Goal: Obtain resource: Download file/media

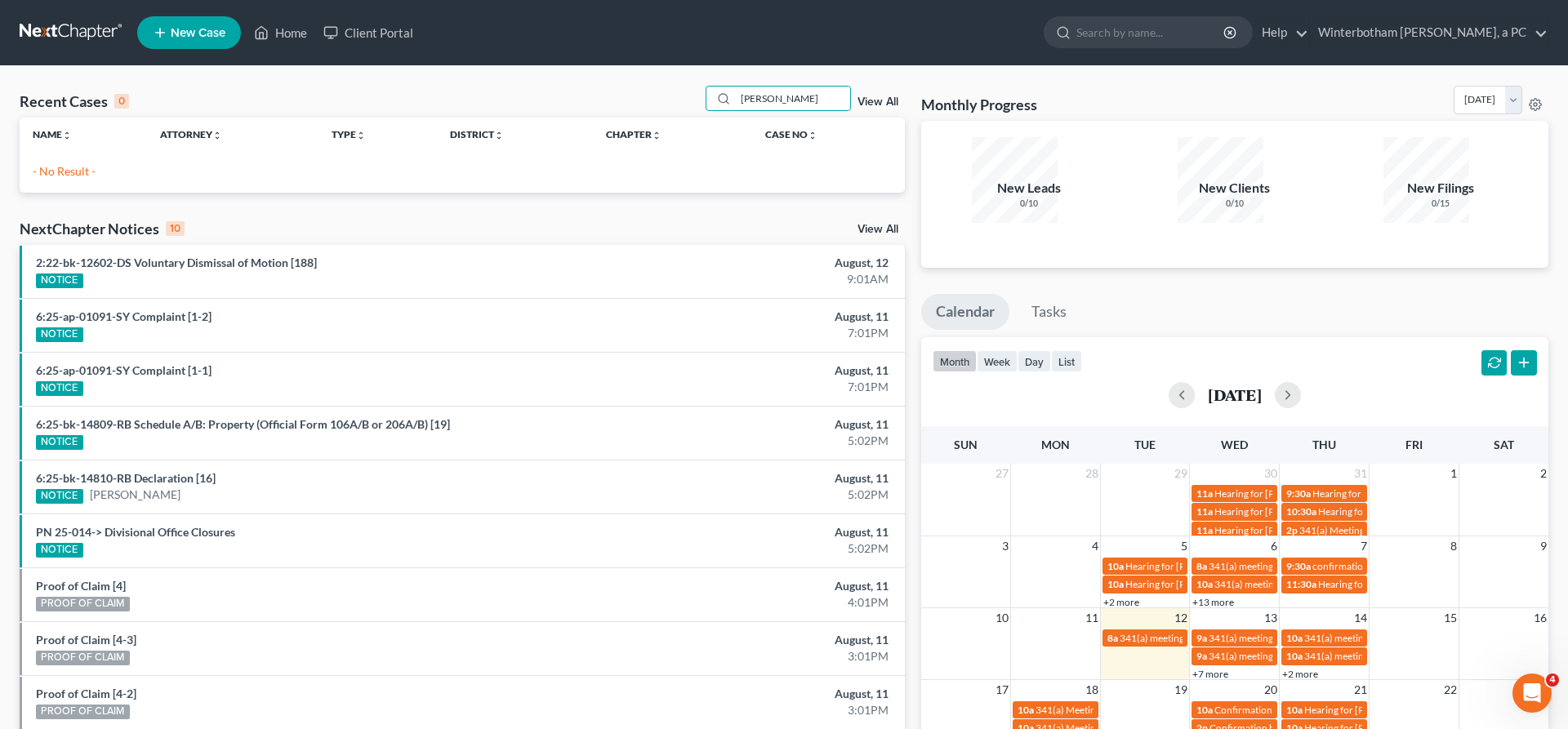
drag, startPoint x: 809, startPoint y: 76, endPoint x: 622, endPoint y: 67, distance: 187.2
click at [736, 86] on input "[PERSON_NAME]" at bounding box center [792, 98] width 114 height 24
type input "[PERSON_NAME]"
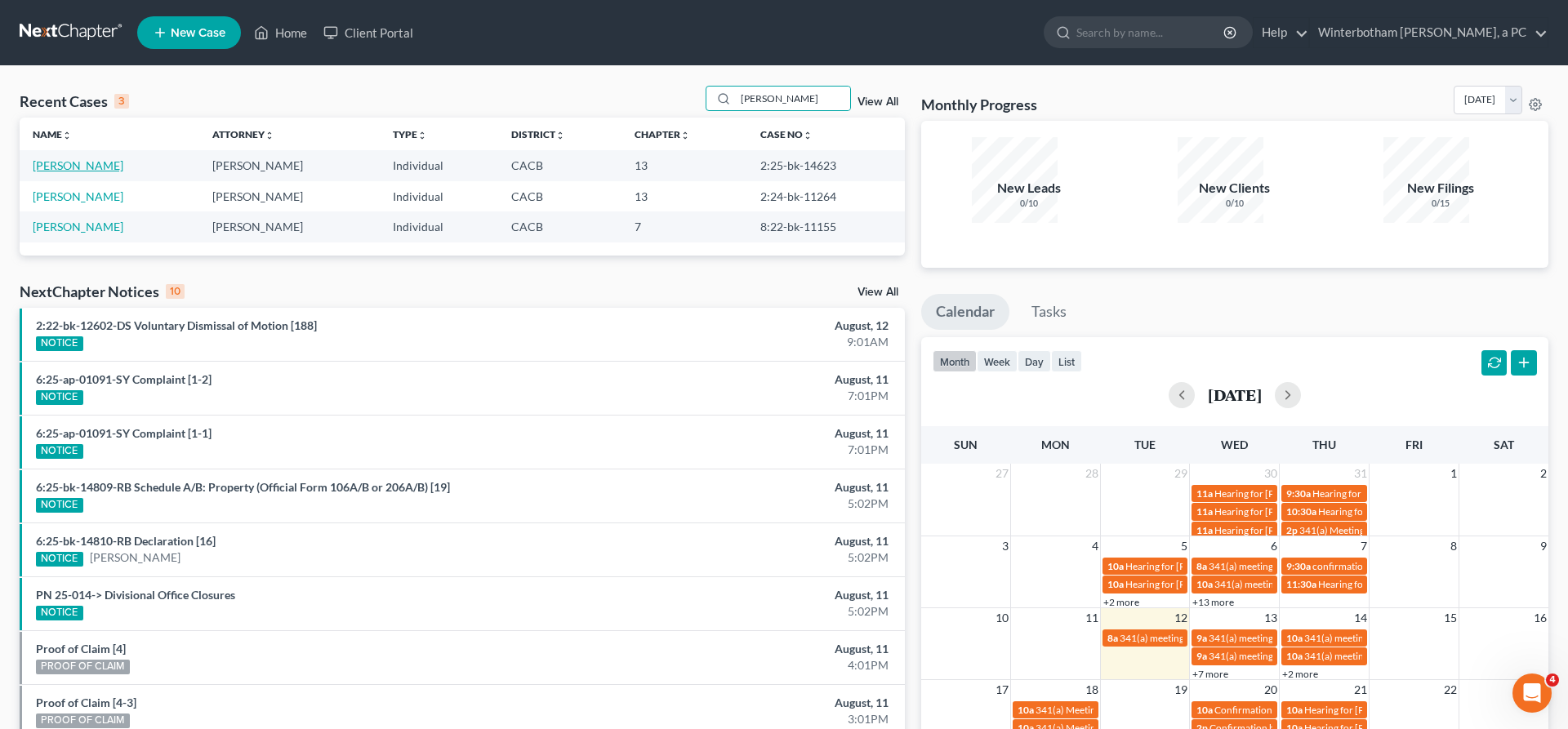
click at [53, 159] on link "[PERSON_NAME]" at bounding box center [77, 166] width 90 height 14
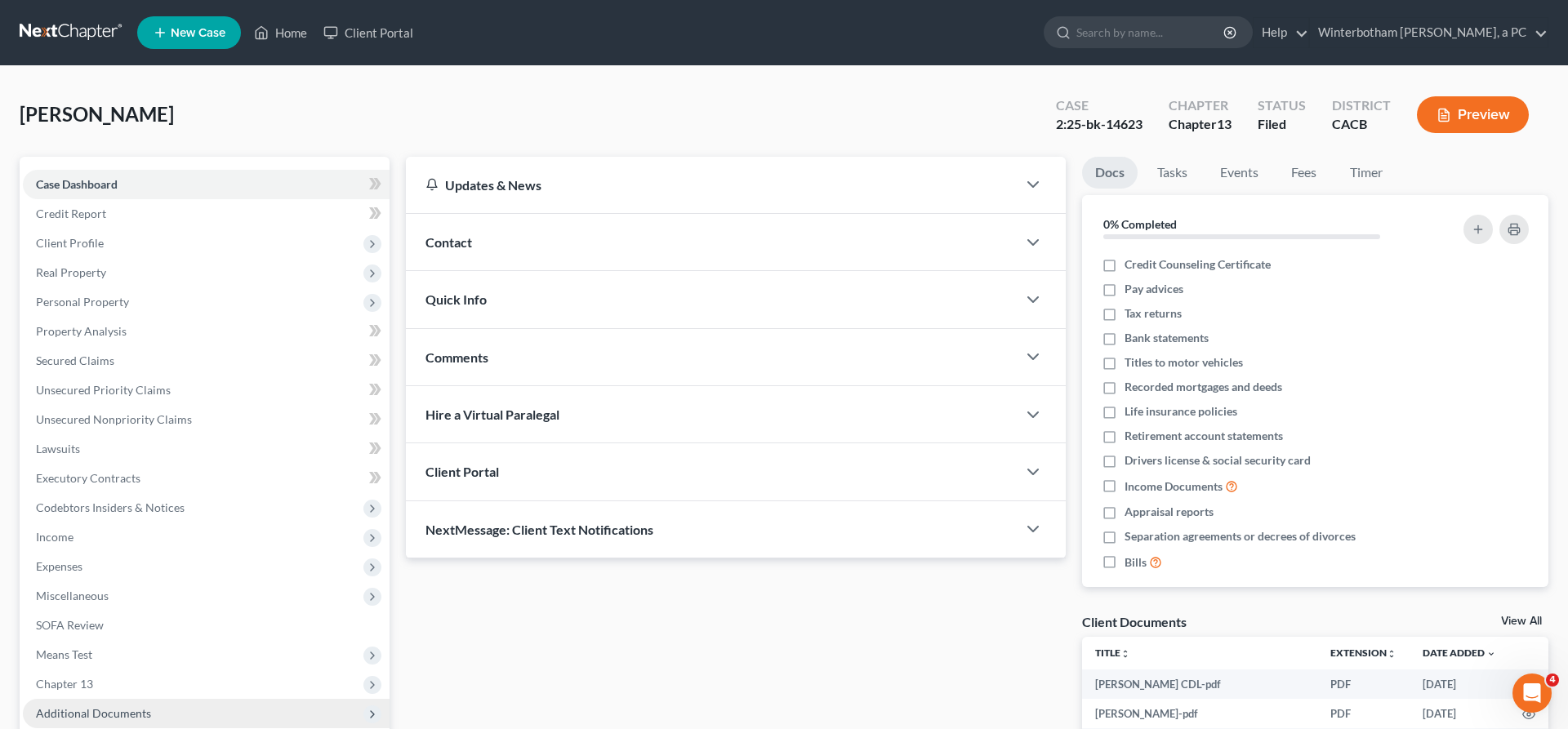
click at [93, 706] on span "Additional Documents" at bounding box center [93, 713] width 115 height 14
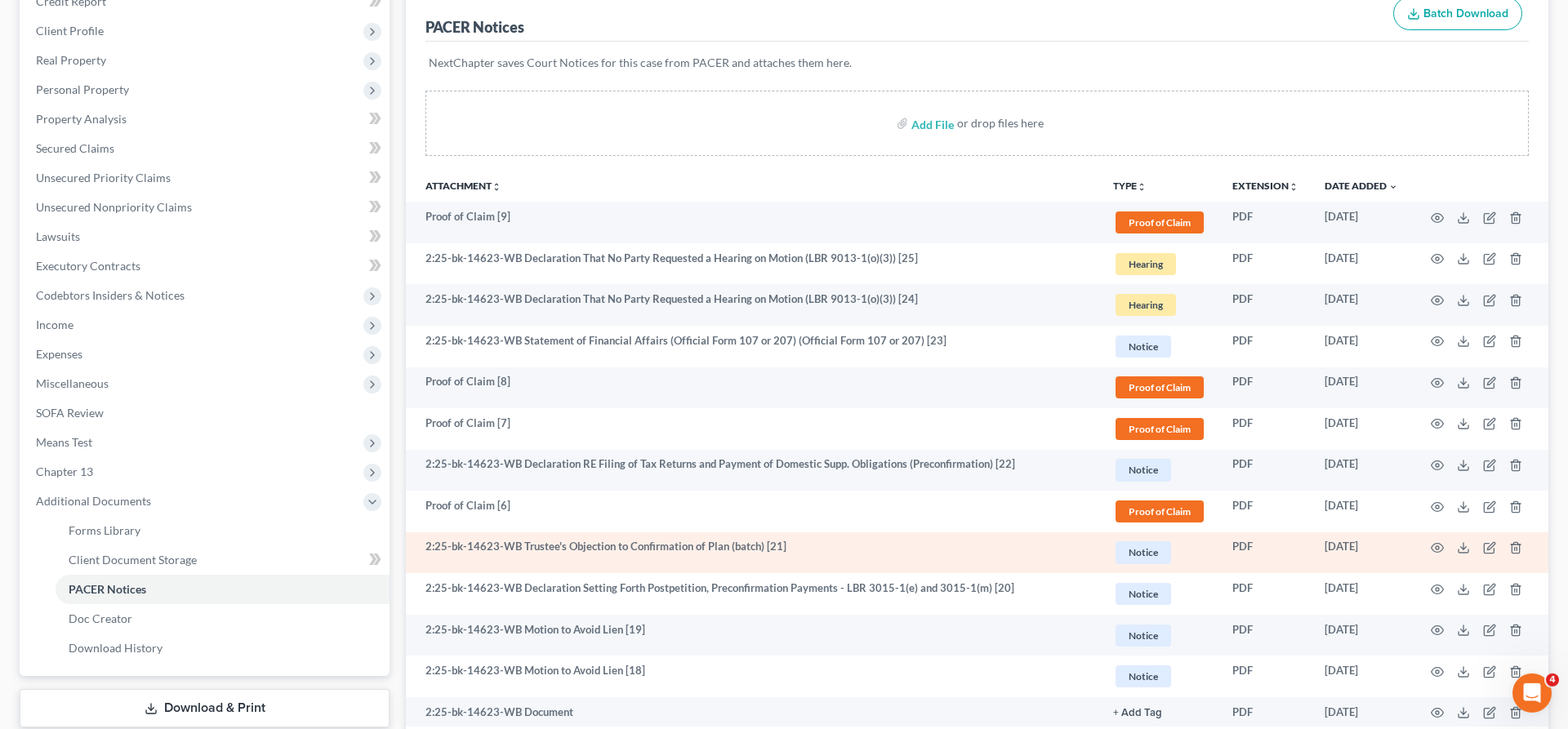
scroll to position [206, 0]
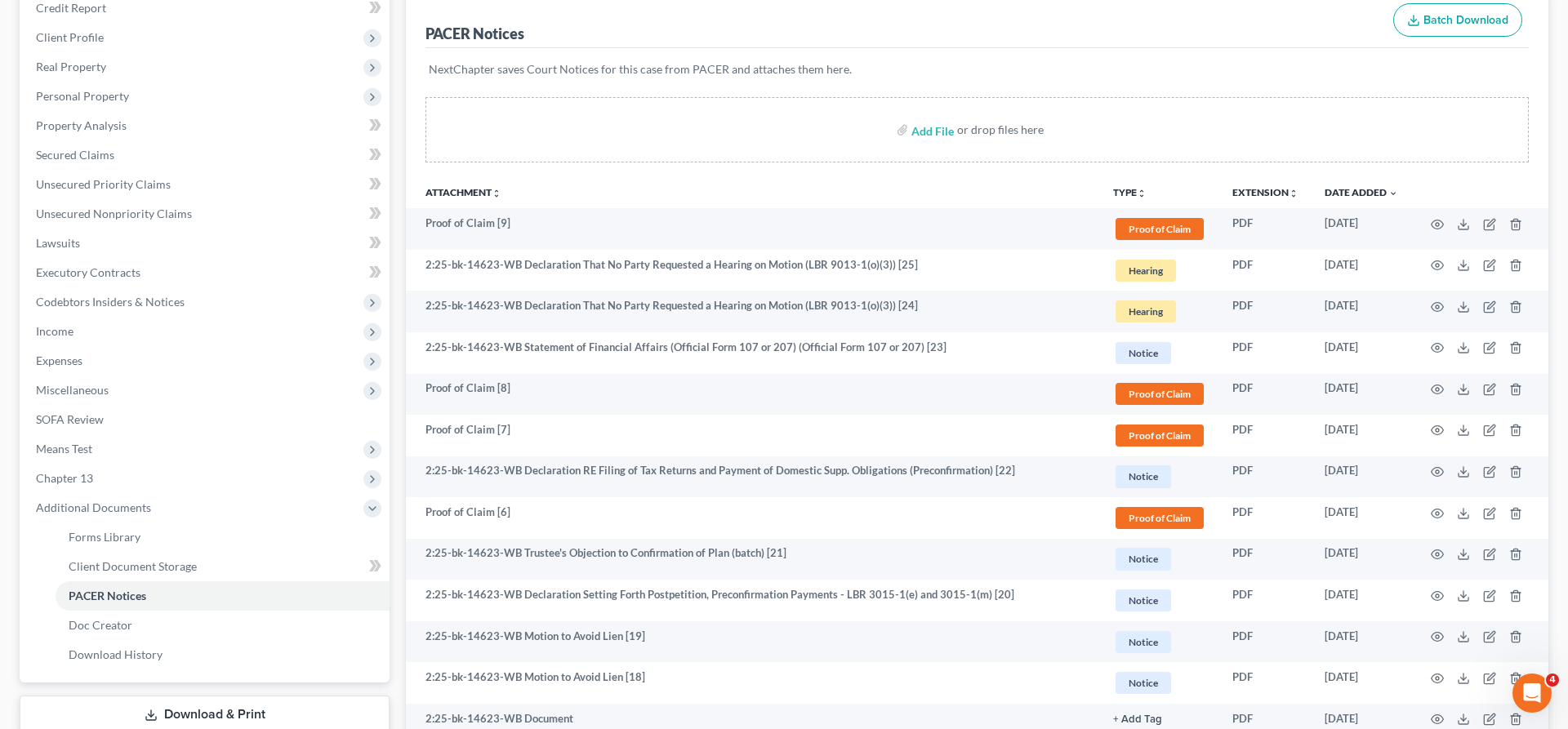
click at [248, 696] on link "Download & Print" at bounding box center [204, 715] width 370 height 39
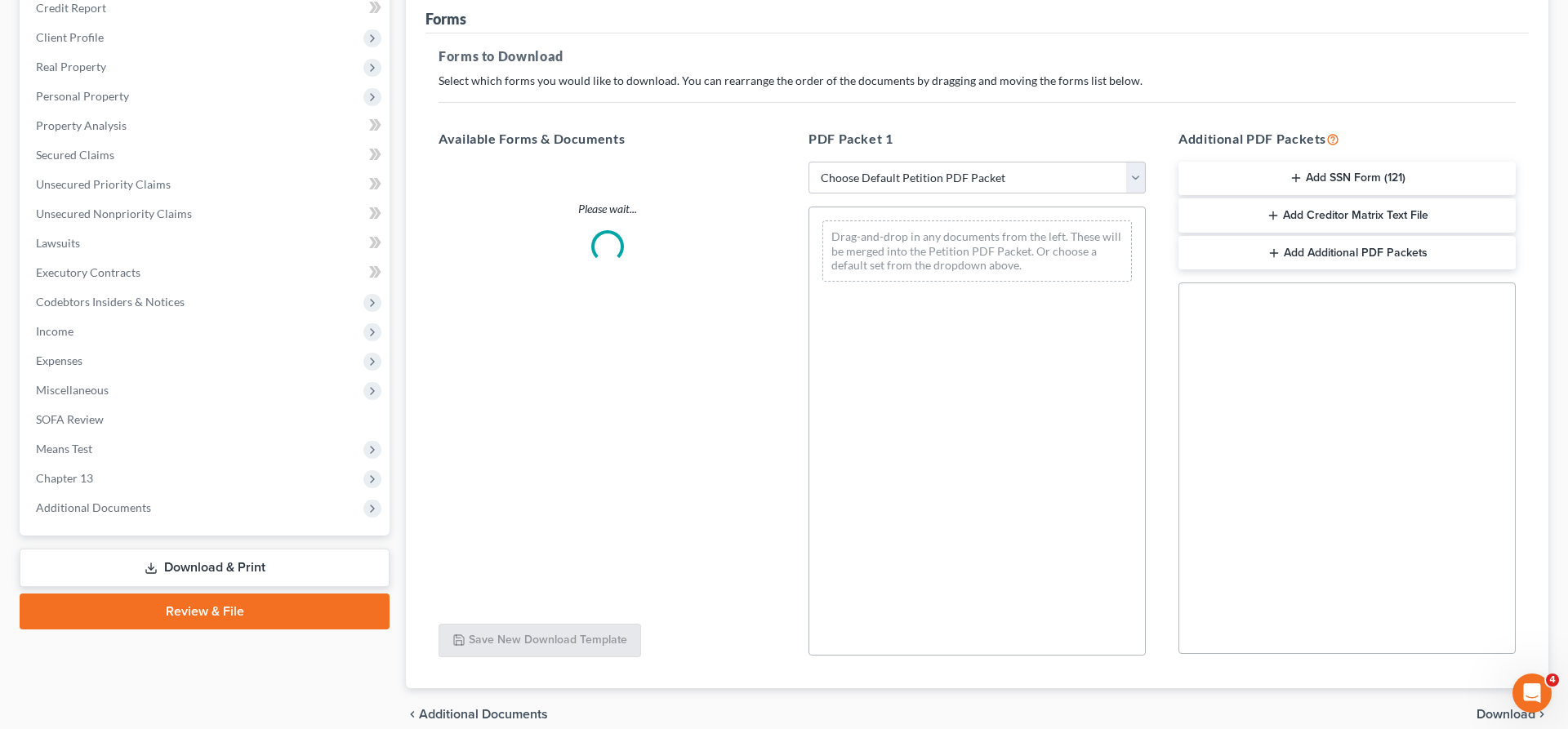
scroll to position [149, 0]
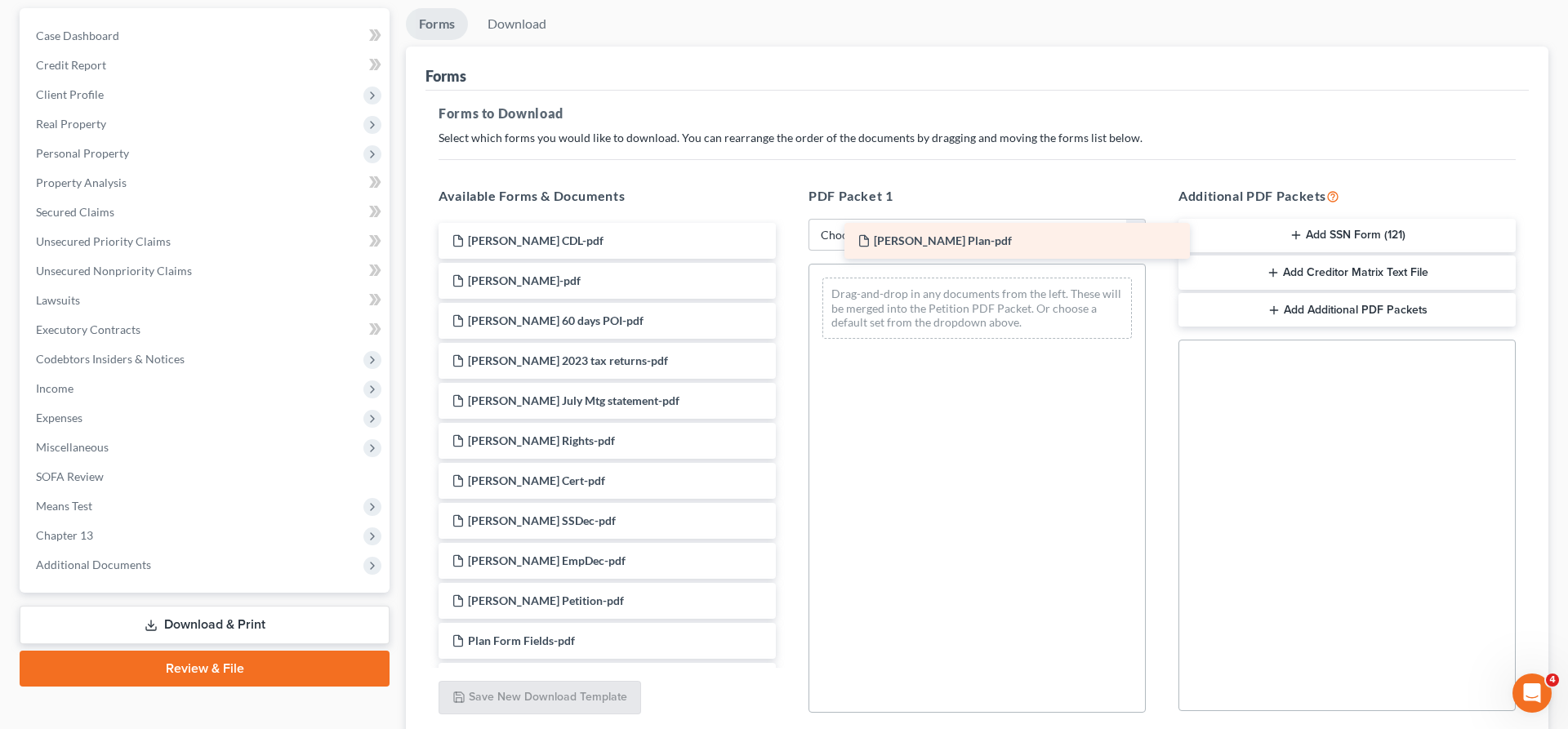
drag, startPoint x: 600, startPoint y: 358, endPoint x: 1017, endPoint y: 243, distance: 432.6
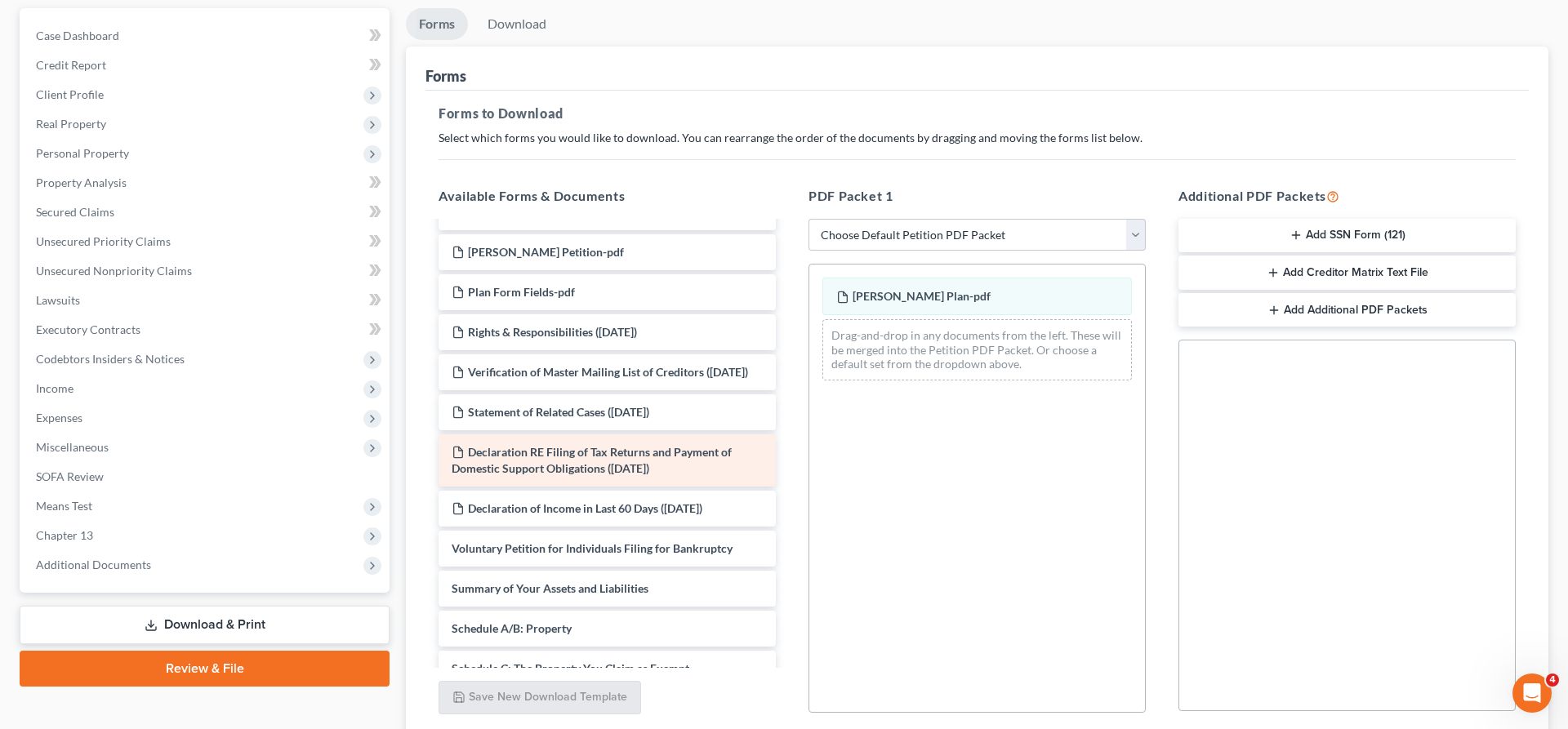
scroll to position [470, 0]
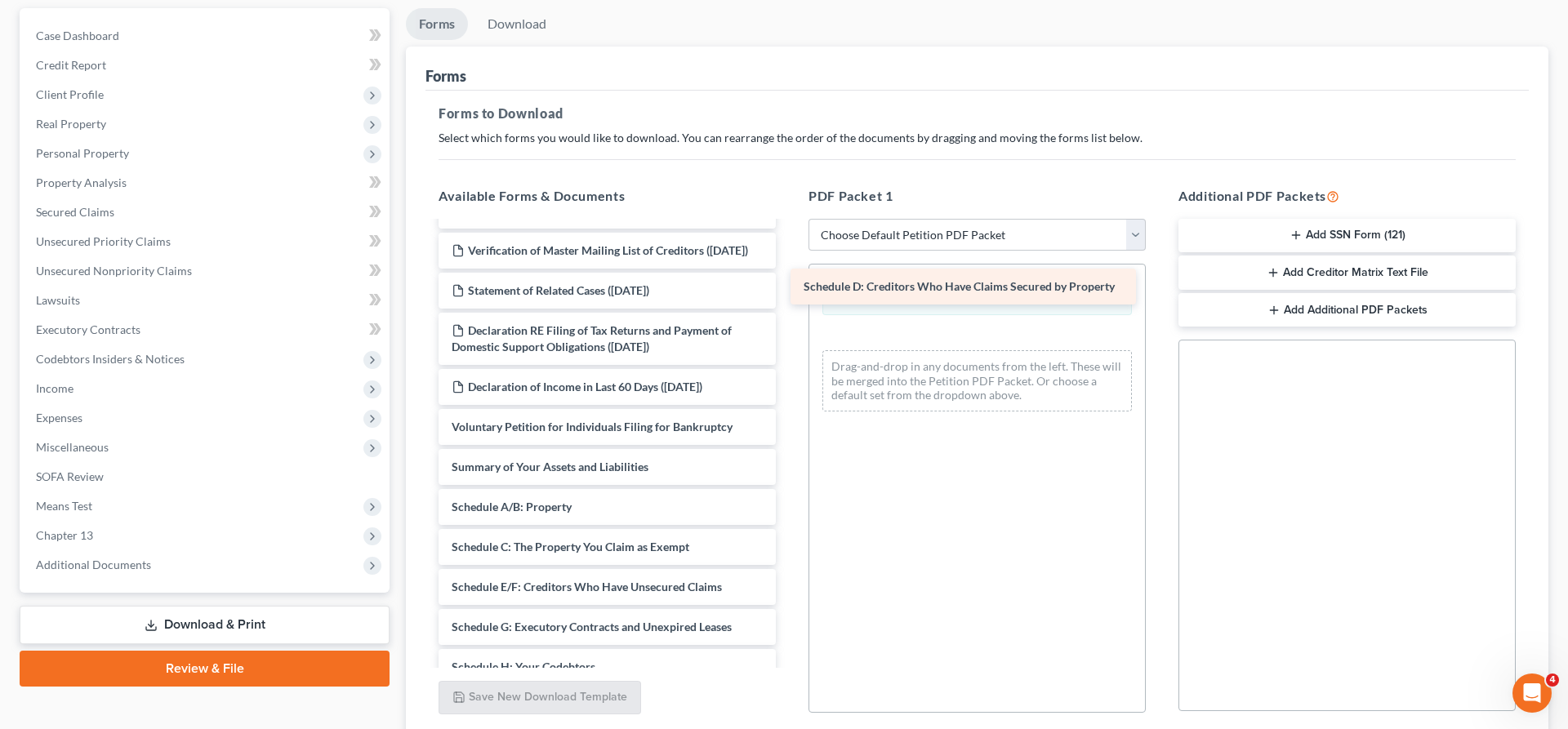
drag, startPoint x: 571, startPoint y: 345, endPoint x: 933, endPoint y: 280, distance: 367.8
click at [789, 280] on div "Schedule D: Creditors Who Have Claims Secured by Property [PERSON_NAME] CDL-pdf…" at bounding box center [607, 434] width 363 height 1366
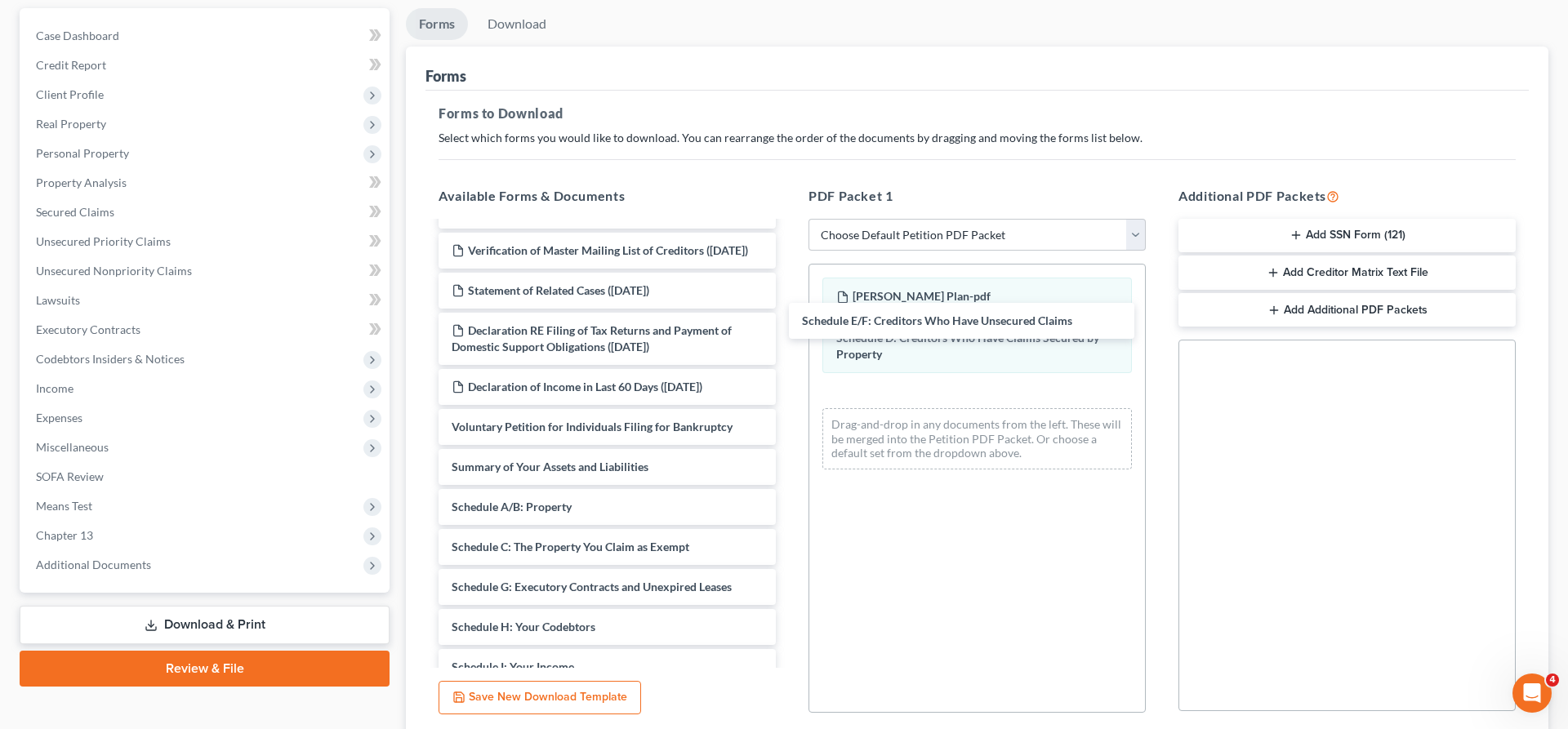
drag, startPoint x: 568, startPoint y: 345, endPoint x: 944, endPoint y: 300, distance: 378.7
click at [789, 301] on div "Schedule E/F: Creditors Who Have Unsecured Claims [PERSON_NAME] CDL-pdf [PERSON…" at bounding box center [607, 415] width 363 height 1326
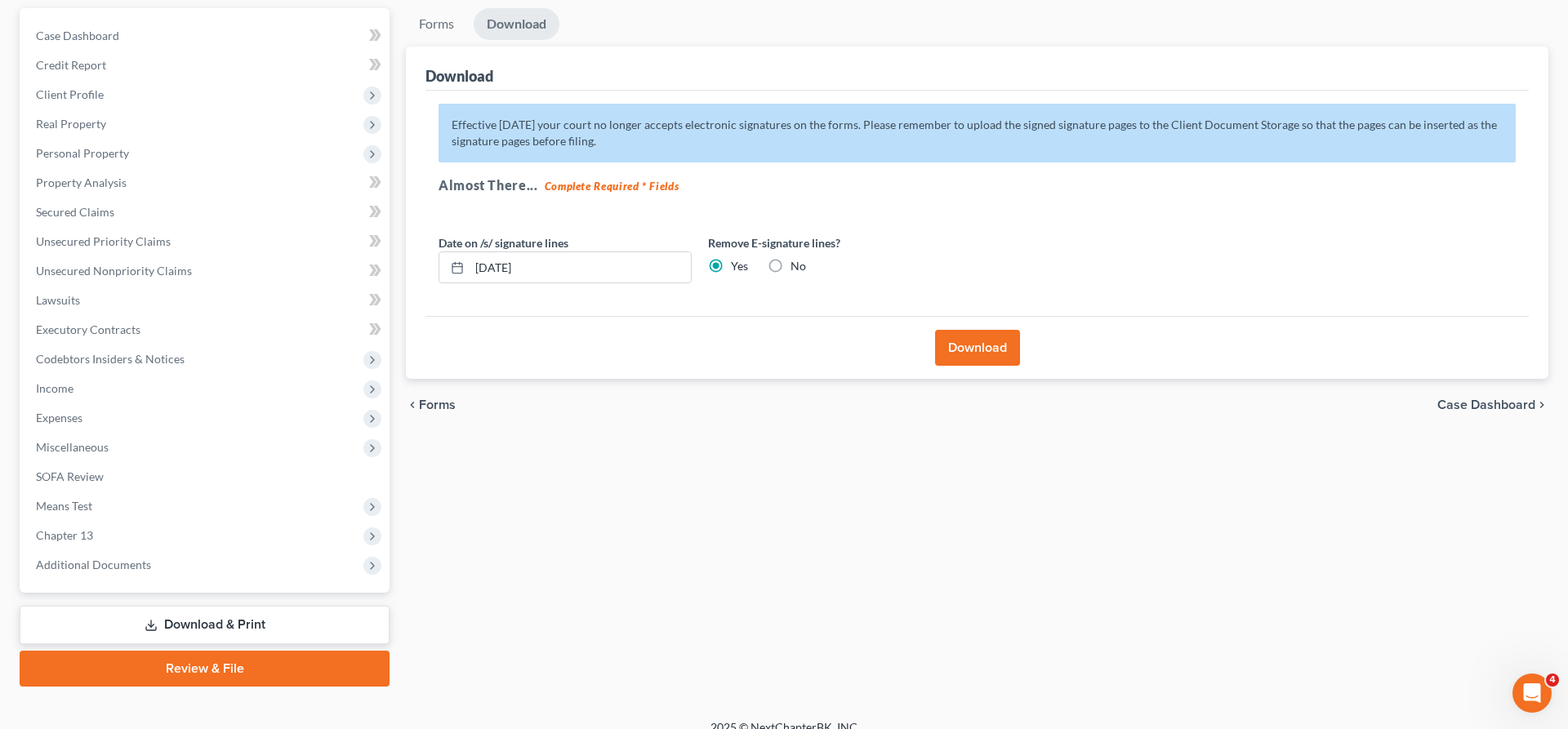
scroll to position [0, 0]
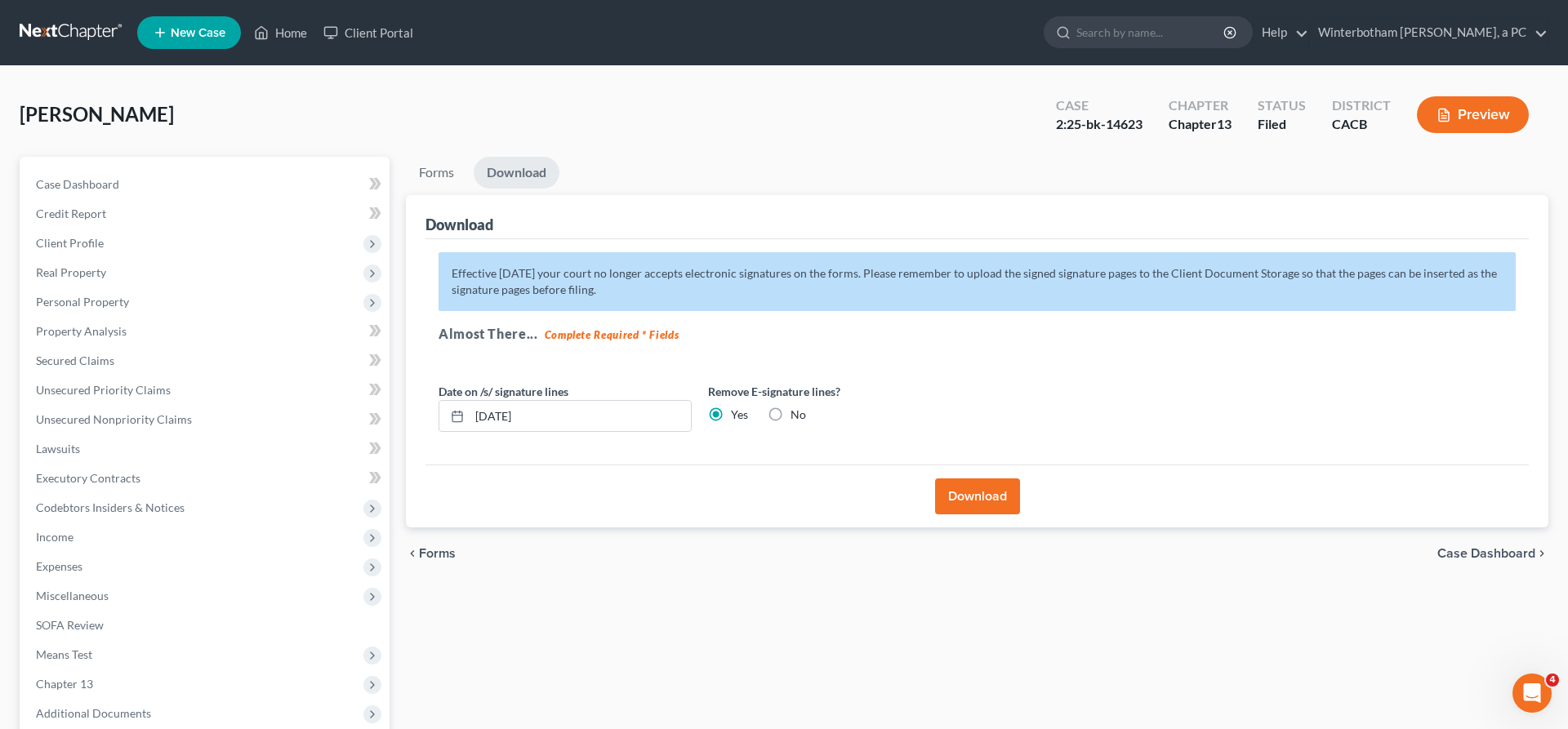
click at [986, 479] on button "Download" at bounding box center [978, 497] width 85 height 36
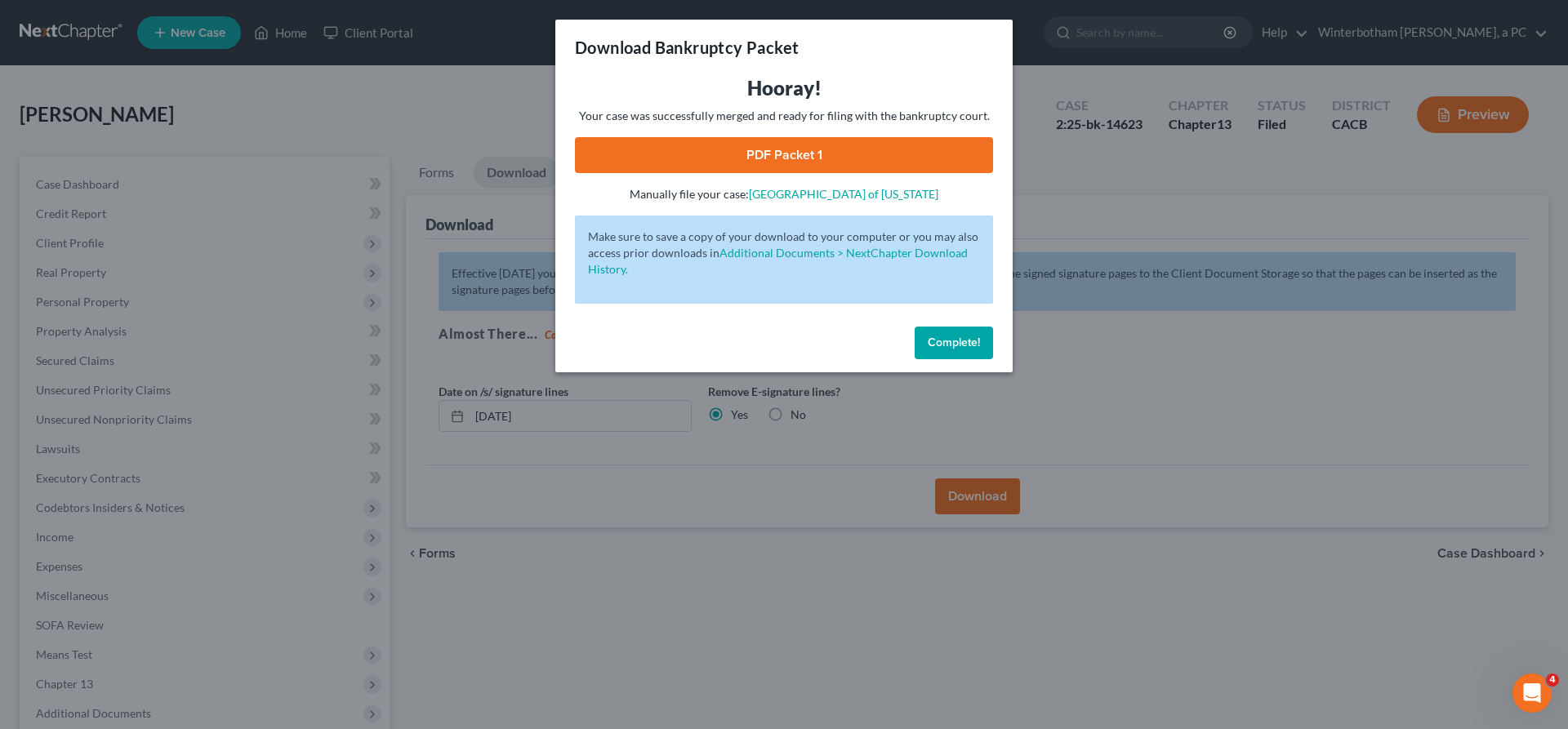
click at [877, 137] on link "PDF Packet 1" at bounding box center [784, 155] width 419 height 36
click at [928, 335] on span "Complete!" at bounding box center [954, 342] width 53 height 14
